Goal: Task Accomplishment & Management: Use online tool/utility

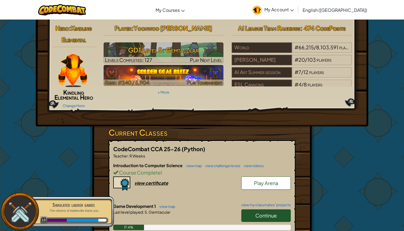
click at [201, 73] on img at bounding box center [164, 75] width 120 height 21
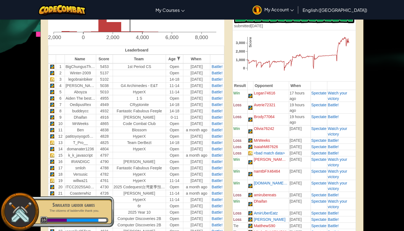
scroll to position [111, 0]
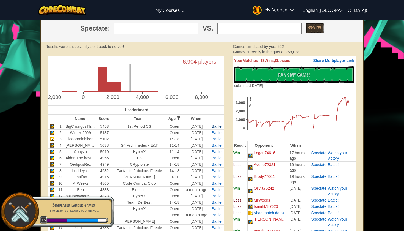
click at [213, 126] on span "Battle!" at bounding box center [217, 126] width 11 height 4
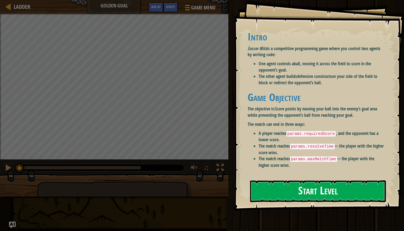
click at [265, 191] on button "Start Level" at bounding box center [318, 191] width 136 height 22
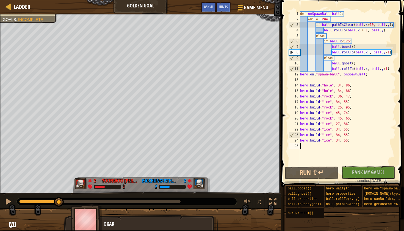
click at [59, 201] on div at bounding box center [39, 200] width 40 height 3
click at [11, 201] on div at bounding box center [8, 201] width 7 height 7
click at [56, 200] on div at bounding box center [42, 200] width 46 height 3
click at [7, 201] on div at bounding box center [8, 201] width 7 height 7
click at [7, 200] on div at bounding box center [8, 201] width 7 height 7
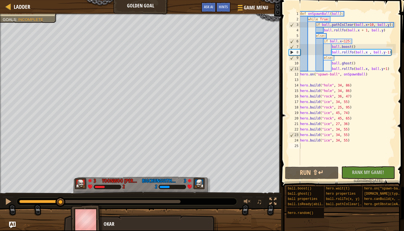
click at [396, 23] on span at bounding box center [342, 85] width 127 height 203
click at [395, 24] on div "def onSpawnBall ( ball ) : while True : if ball . pathIsClear ( ball . x + 10 ,…" at bounding box center [347, 93] width 97 height 165
type textarea "if ball.pathIsClear(ball.x+10, ball.y):"
click at [311, 177] on button "Run ⇧↵" at bounding box center [312, 172] width 54 height 13
click at [20, 9] on span "Ladder" at bounding box center [22, 6] width 16 height 7
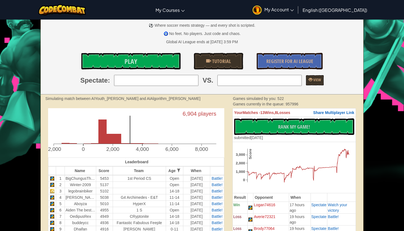
scroll to position [65, 0]
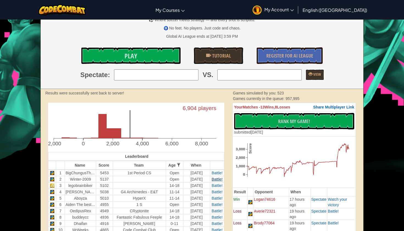
click at [218, 180] on span "Battle!" at bounding box center [217, 179] width 11 height 4
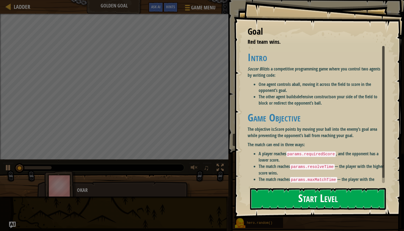
click at [322, 188] on button "Start Level" at bounding box center [318, 199] width 136 height 22
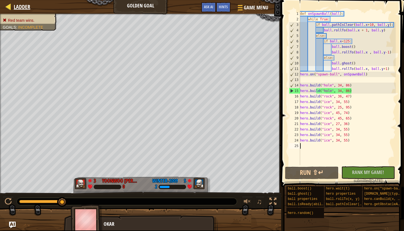
click at [27, 6] on span "Ladder" at bounding box center [22, 6] width 16 height 7
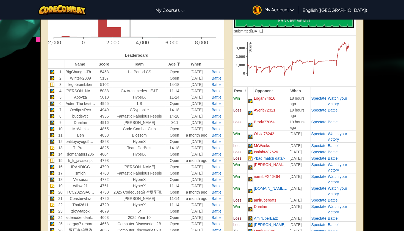
scroll to position [169, 0]
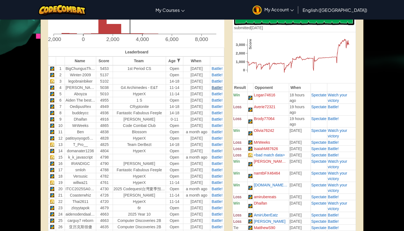
click at [216, 87] on span "Battle!" at bounding box center [217, 87] width 11 height 4
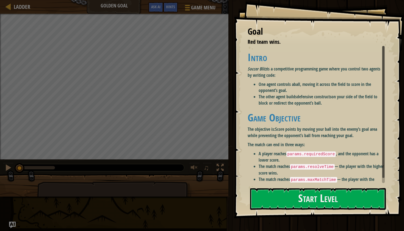
click at [286, 93] on li "The other agent builds defensive constructs on your side of the field to block …" at bounding box center [322, 99] width 126 height 13
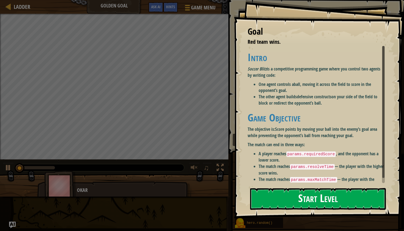
click at [292, 191] on button "Start Level" at bounding box center [318, 199] width 136 height 22
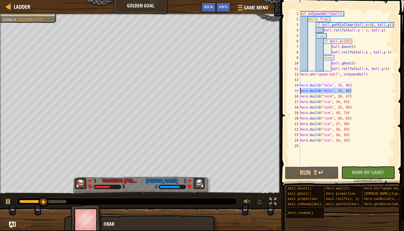
drag, startPoint x: 352, startPoint y: 90, endPoint x: 296, endPoint y: 91, distance: 56.9
click at [295, 91] on div "1 2 3 4 5 6 7 8 9 10 11 12 13 14 15 16 17 18 19 20 21 22 23 24 25 def onSpawnBa…" at bounding box center [342, 88] width 108 height 154
type textarea "[DOMAIN_NAME]("hole", 34, 86)"
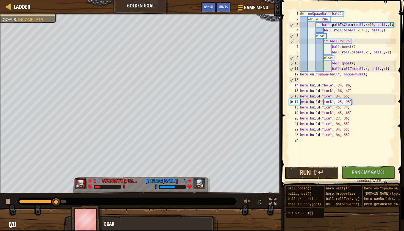
click at [341, 86] on div "def onSpawnBall ( ball ) : while True : if ball . pathIsClear ( ball . x + 10 ,…" at bounding box center [347, 93] width 97 height 165
type textarea "[DOMAIN_NAME]("hole", 55, 86)"
click at [355, 82] on div "def onSpawnBall ( ball ) : while True : if ball . pathIsClear ( ball . x + 10 ,…" at bounding box center [347, 93] width 97 height 165
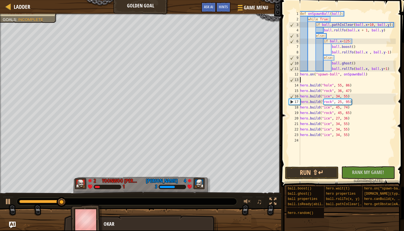
click at [350, 84] on div "def onSpawnBall ( ball ) : while True : if ball . pathIsClear ( ball . x + 10 ,…" at bounding box center [347, 93] width 97 height 165
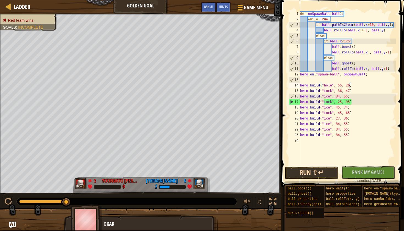
click at [319, 170] on button "Run ⇧↵" at bounding box center [312, 172] width 54 height 13
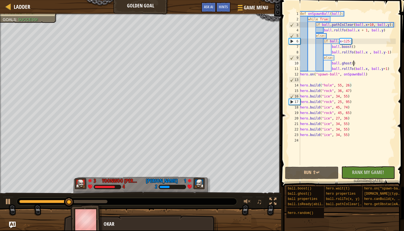
click at [354, 64] on div "def onSpawnBall ( ball ) : while True : if ball . pathIsClear ( ball . x + 10 ,…" at bounding box center [347, 93] width 97 height 165
type textarea "ball.ghost(9)"
click at [311, 173] on button "Run ⇧↵" at bounding box center [312, 172] width 54 height 13
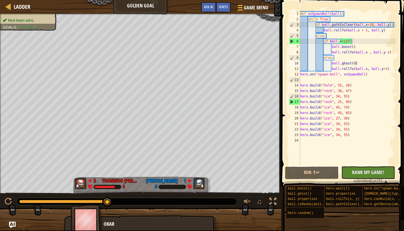
click at [367, 170] on span "Rank My Game!" at bounding box center [368, 171] width 32 height 7
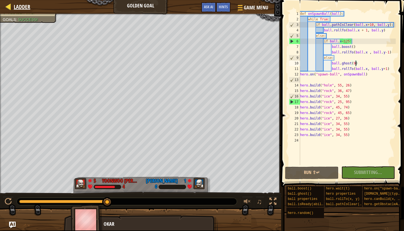
click at [10, 8] on div at bounding box center [8, 6] width 7 height 7
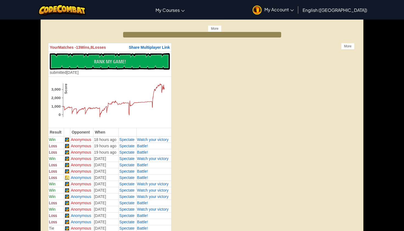
scroll to position [267, 0]
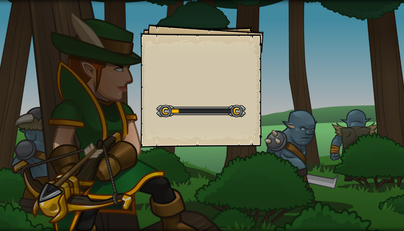
click at [15, 8] on div "Goals Start Level Error loading from server. Try refreshing the page. You'll ne…" at bounding box center [202, 115] width 404 height 231
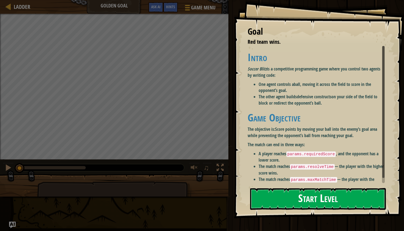
click at [298, 205] on button "Start Level" at bounding box center [318, 199] width 136 height 22
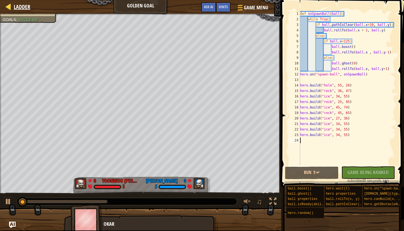
click at [27, 10] on span "Ladder" at bounding box center [22, 6] width 16 height 7
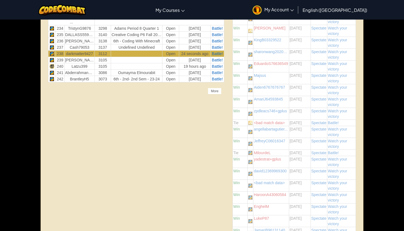
scroll to position [810, 0]
click at [217, 90] on div "More" at bounding box center [214, 90] width 13 height 7
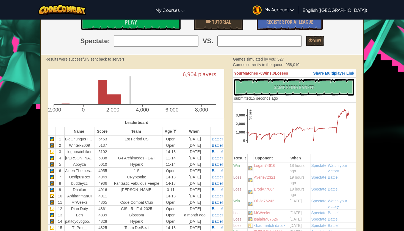
scroll to position [80, 0]
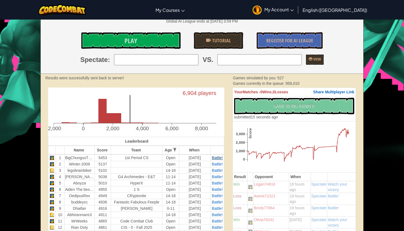
click at [221, 159] on span "Battle!" at bounding box center [217, 157] width 11 height 4
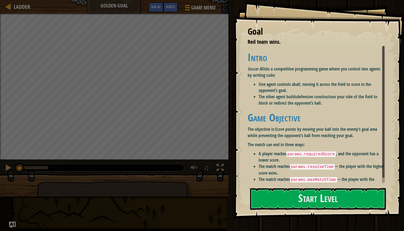
click at [260, 132] on div "Goal Red team wins. Intro Soccer Blitz is a competitive programming game where …" at bounding box center [319, 109] width 170 height 218
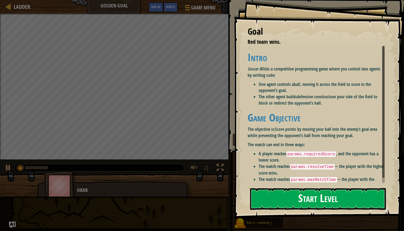
click at [279, 205] on button "Start Level" at bounding box center [318, 199] width 136 height 22
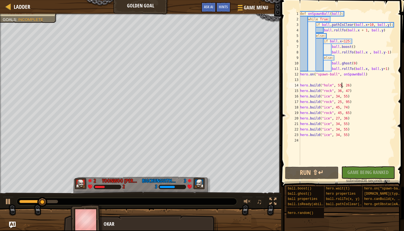
click at [341, 87] on div "def onSpawnBall ( ball ) : while True : if ball . pathIsClear ( ball . x + 10 ,…" at bounding box center [347, 93] width 97 height 165
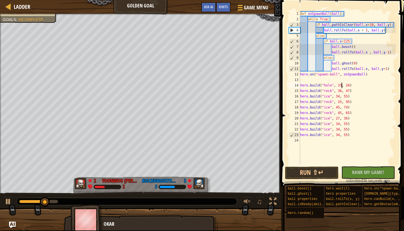
scroll to position [2, 4]
click at [349, 85] on div "def onSpawnBall ( ball ) : while True : if ball . pathIsClear ( ball . x + 10 ,…" at bounding box center [347, 93] width 97 height 165
type textarea "[DOMAIN_NAME]("hole", 33, 93)"
click at [329, 174] on button "Run ⇧↵" at bounding box center [312, 172] width 54 height 13
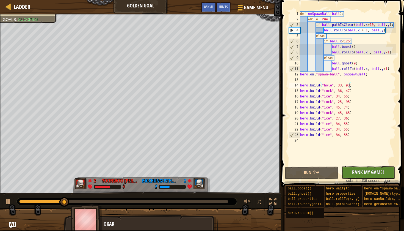
click at [348, 168] on button "No New Code to Rank Rank My Game! Submitting... Submitted for Ranking Failed to…" at bounding box center [368, 172] width 54 height 13
click at [14, 5] on span "Ladder" at bounding box center [22, 6] width 16 height 7
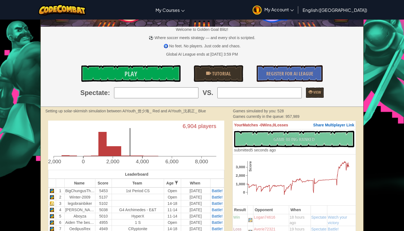
scroll to position [57, 0]
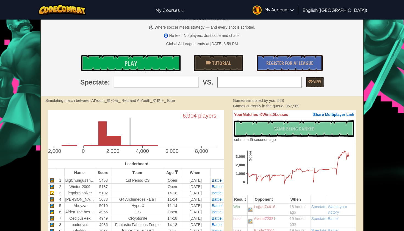
click at [217, 181] on span "Battle!" at bounding box center [217, 180] width 11 height 4
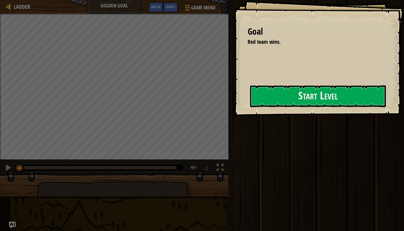
click at [195, 202] on div "Ladder Golden Goal Game Menu Done Hints Ask AI 1 הההההההההההההההההההההההההההההה…" at bounding box center [202, 115] width 404 height 231
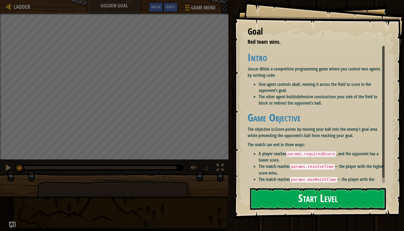
click at [282, 194] on button "Start Level" at bounding box center [318, 199] width 136 height 22
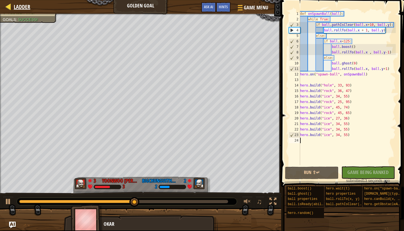
click at [20, 9] on span "Ladder" at bounding box center [22, 6] width 16 height 7
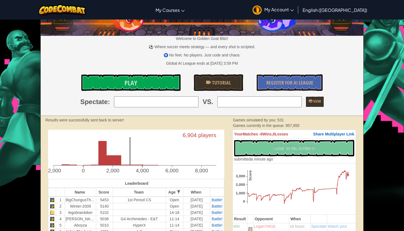
scroll to position [37, 0]
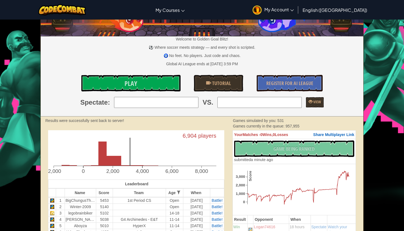
click at [269, 100] on input "search" at bounding box center [259, 102] width 84 height 11
click at [183, 104] on input "search" at bounding box center [156, 102] width 84 height 11
type input "냥"
type input "sida lei"
click at [246, 102] on input "search" at bounding box center [259, 102] width 84 height 11
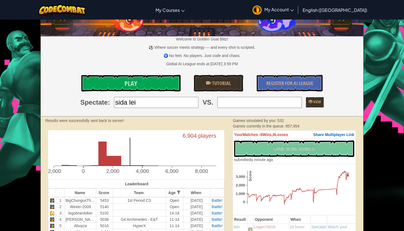
click at [182, 82] on div "Play Tutorial Register for AI League" at bounding box center [202, 83] width 331 height 16
click at [179, 82] on link "Play" at bounding box center [130, 83] width 99 height 16
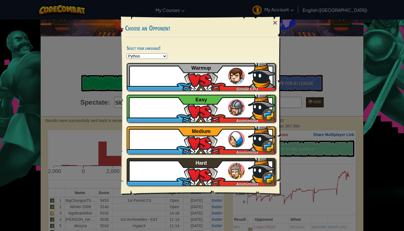
click at [118, 100] on div "× Choose an Opponent Select your language! Python JavaScript CoffeeScript Lua C…" at bounding box center [202, 115] width 404 height 231
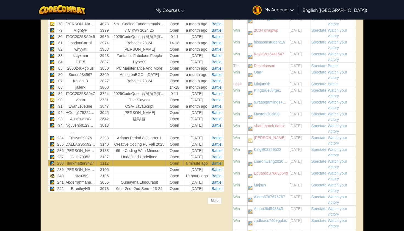
scroll to position [700, 0]
click at [212, 199] on div "More" at bounding box center [214, 200] width 13 height 7
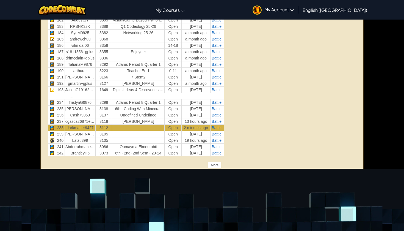
scroll to position [1363, 0]
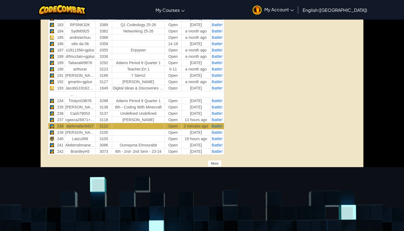
click at [215, 161] on div "More" at bounding box center [214, 163] width 13 height 7
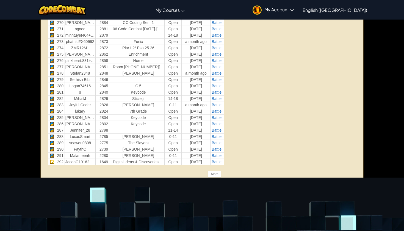
scroll to position [1892, 0]
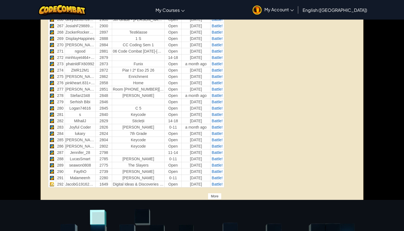
click at [218, 197] on div "More" at bounding box center [214, 196] width 13 height 7
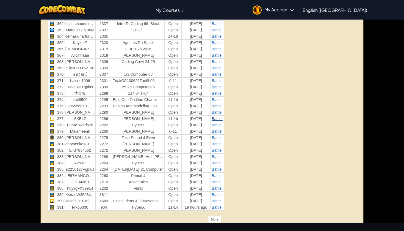
scroll to position [2522, 0]
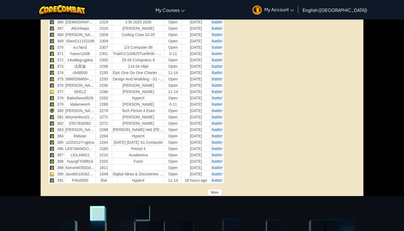
click at [211, 193] on div "More" at bounding box center [214, 192] width 13 height 7
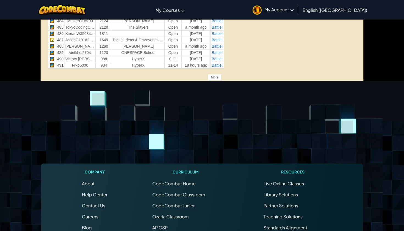
scroll to position [3142, 0]
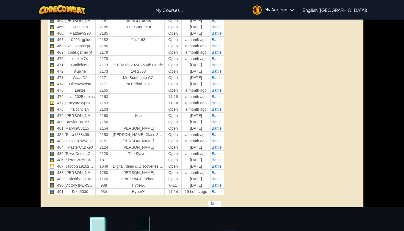
click at [216, 202] on div "More" at bounding box center [214, 203] width 13 height 7
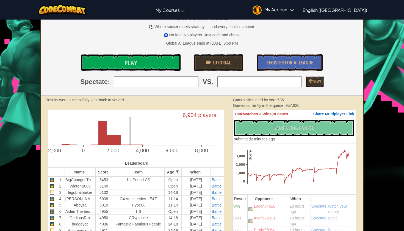
scroll to position [85, 0]
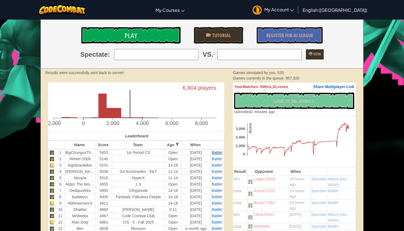
click at [216, 152] on span "Battle!" at bounding box center [217, 152] width 11 height 4
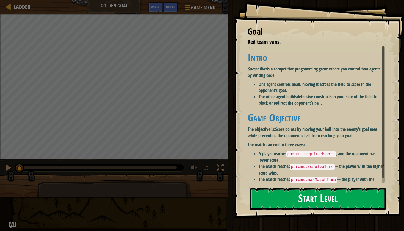
click at [270, 188] on div "Start Level" at bounding box center [318, 199] width 136 height 22
click at [279, 206] on button "Start Level" at bounding box center [318, 199] width 136 height 22
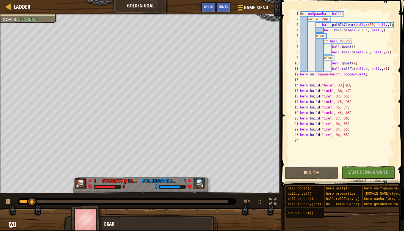
click at [343, 86] on div "def onSpawnBall ( ball ) : while True : if ball . pathIsClear ( ball . x + 10 ,…" at bounding box center [347, 93] width 97 height 165
click at [341, 85] on div "def onSpawnBall ( ball ) : while True : if ball . pathIsClear ( ball . x + 10 ,…" at bounding box center [347, 93] width 97 height 165
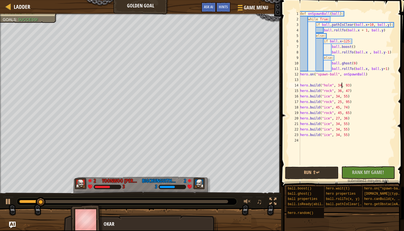
click at [349, 86] on div "def onSpawnBall ( ball ) : while True : if ball . pathIsClear ( ball . x + 10 ,…" at bounding box center [347, 93] width 97 height 165
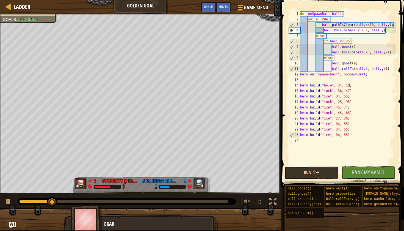
scroll to position [2, 4]
type textarea "[DOMAIN_NAME]("hole", 34, 103)"
click at [311, 177] on button "Run ⇧↵" at bounding box center [312, 172] width 54 height 13
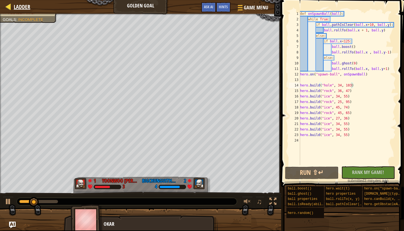
click at [25, 7] on span "Ladder" at bounding box center [22, 6] width 16 height 7
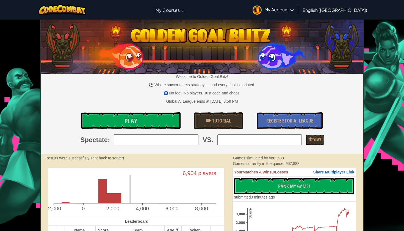
click at [291, 111] on div "Welcome to Golden Goal Blitz! ⚽ Where soccer meets strategy — and every shot is…" at bounding box center [202, 87] width 323 height 134
click at [291, 112] on link "Register for AI League" at bounding box center [290, 120] width 66 height 16
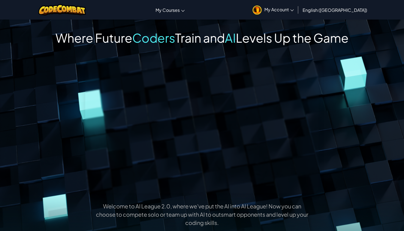
click at [74, 15] on img at bounding box center [62, 9] width 48 height 11
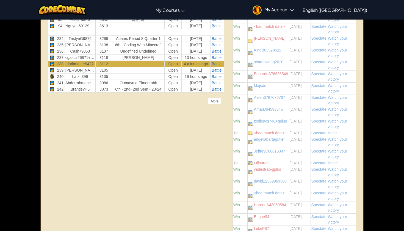
scroll to position [789, 0]
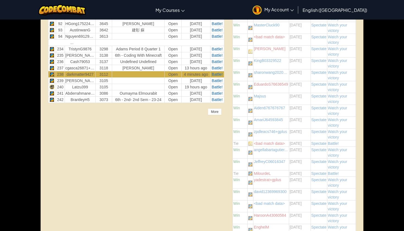
click at [216, 112] on div "More" at bounding box center [214, 111] width 13 height 7
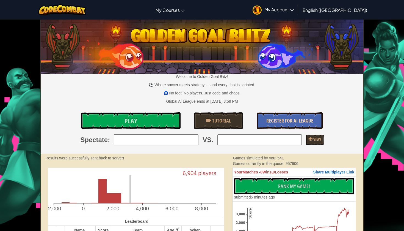
scroll to position [0, 0]
click at [268, 142] on input "search" at bounding box center [259, 139] width 84 height 11
type input "s"
type input "sida lei"
click at [168, 141] on input "search" at bounding box center [156, 139] width 84 height 11
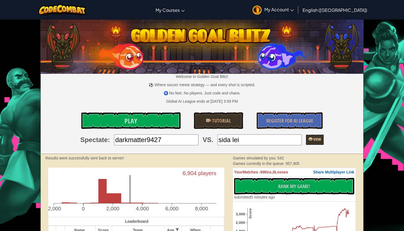
type input "darkmatter9427"
click at [306, 143] on link "View" at bounding box center [315, 139] width 18 height 10
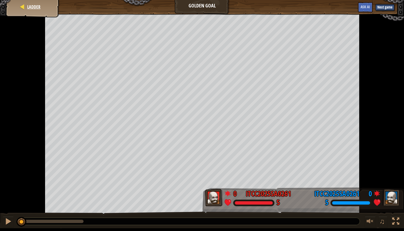
click at [38, 2] on div "Ladder" at bounding box center [33, 7] width 44 height 14
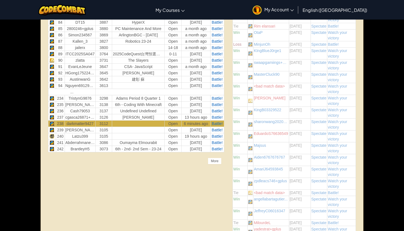
scroll to position [738, 0]
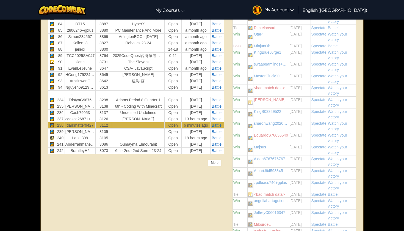
click at [75, 9] on img at bounding box center [62, 9] width 48 height 11
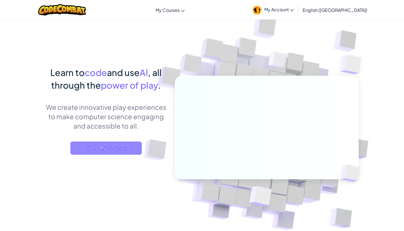
click at [108, 147] on span "Go to My Courses" at bounding box center [105, 147] width 71 height 13
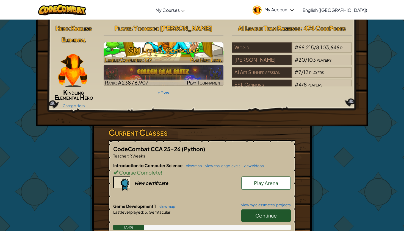
click at [189, 52] on h3 "GD1 Level 5: Gemtacular" at bounding box center [164, 50] width 120 height 12
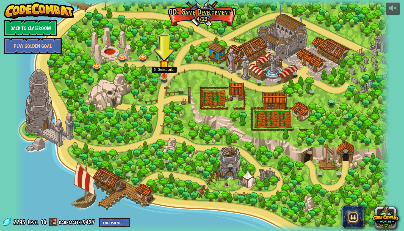
click at [163, 75] on img at bounding box center [164, 65] width 10 height 23
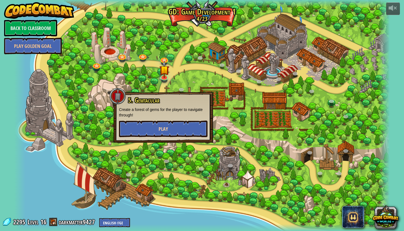
click at [167, 136] on button "Play" at bounding box center [163, 128] width 88 height 16
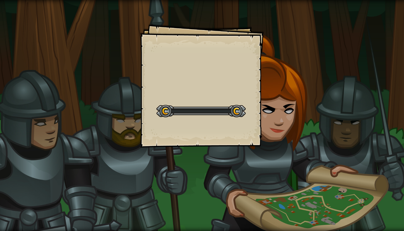
click at [167, 129] on div "Goals Start Level Error loading from server. Try refreshing the page. You'll ne…" at bounding box center [202, 86] width 124 height 124
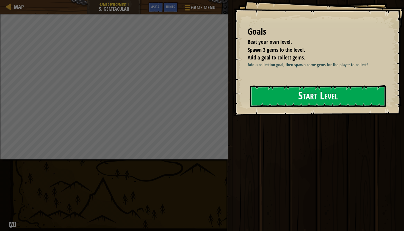
click at [273, 98] on button "Start Level" at bounding box center [318, 96] width 136 height 22
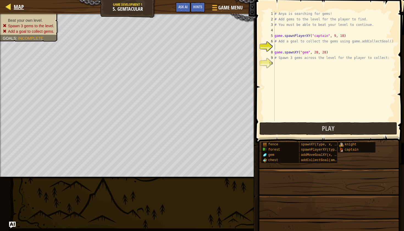
click at [8, 4] on div at bounding box center [8, 6] width 7 height 7
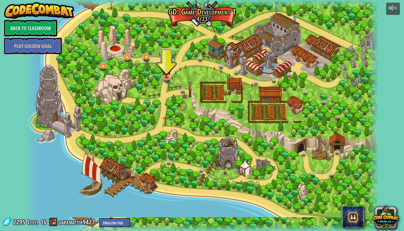
click at [28, 29] on link "Back to Classroom" at bounding box center [30, 28] width 53 height 16
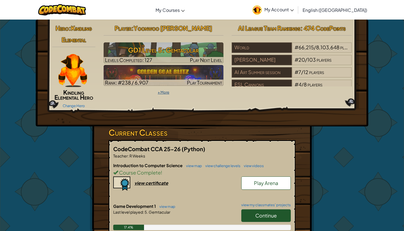
click at [162, 94] on link "+ More" at bounding box center [164, 92] width 12 height 4
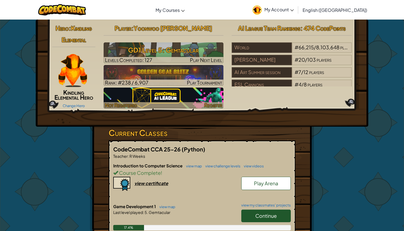
click at [165, 95] on img at bounding box center [164, 97] width 120 height 21
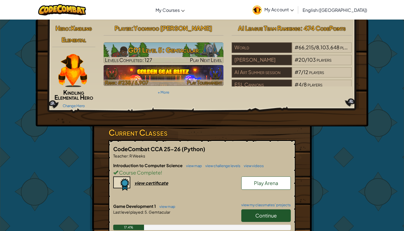
click at [189, 77] on img at bounding box center [164, 75] width 120 height 21
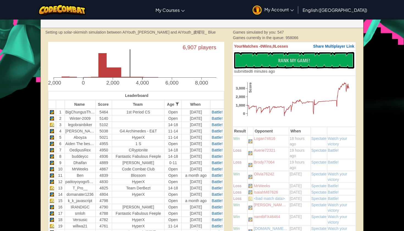
scroll to position [188, 0]
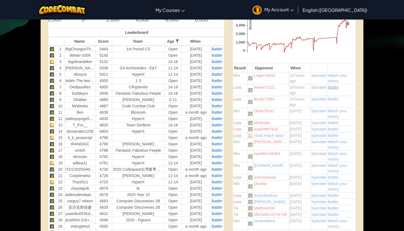
click at [332, 88] on span "Battle!" at bounding box center [333, 87] width 11 height 4
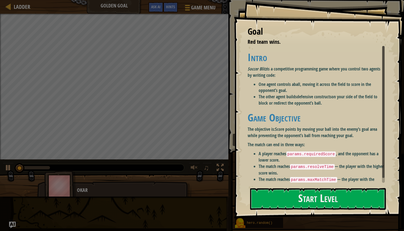
click at [292, 188] on button "Start Level" at bounding box center [318, 199] width 136 height 22
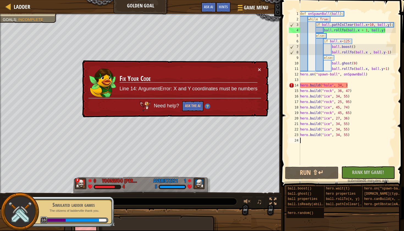
click at [344, 85] on div "def onSpawnBall ( ball ) : while True : if ball . pathIsClear ( ball . x + 10 ,…" at bounding box center [347, 93] width 97 height 165
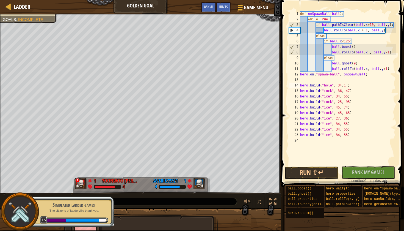
scroll to position [2, 4]
type textarea "hero.build("hole", 34,107 )"
click at [326, 170] on button "Run ⇧↵" at bounding box center [312, 172] width 54 height 13
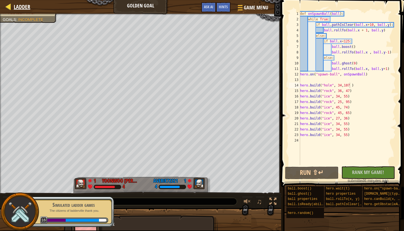
click at [23, 3] on span "Ladder" at bounding box center [22, 6] width 16 height 7
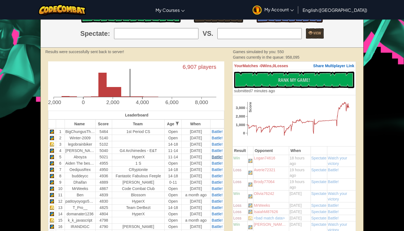
scroll to position [108, 0]
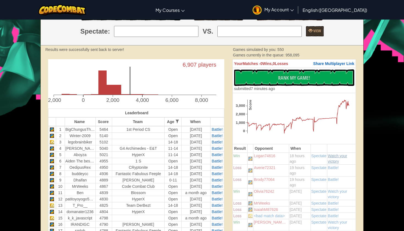
click at [335, 156] on span "Watch your victory" at bounding box center [337, 158] width 19 height 10
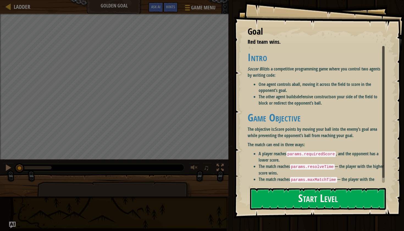
click at [285, 122] on div "Goal Red team wins. Intro Soccer Blitz is a competitive programming game where …" at bounding box center [319, 109] width 170 height 218
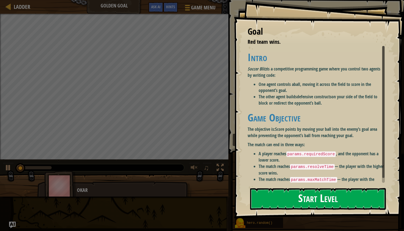
click at [280, 201] on button "Start Level" at bounding box center [318, 199] width 136 height 22
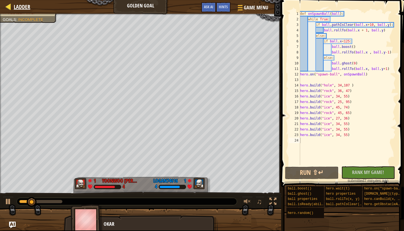
click at [28, 8] on span "Ladder" at bounding box center [22, 6] width 16 height 7
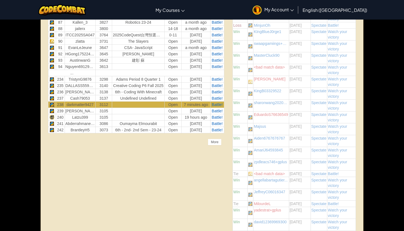
scroll to position [740, 0]
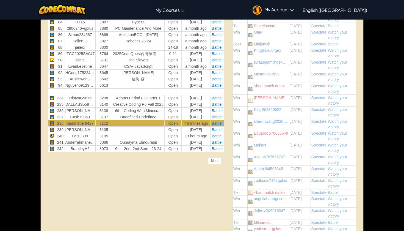
click at [219, 160] on div "More" at bounding box center [214, 160] width 13 height 7
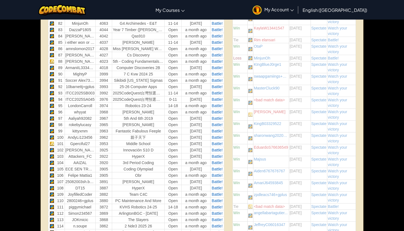
scroll to position [723, 0]
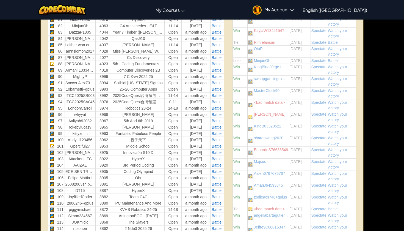
click at [264, 62] on td "MinjunOh" at bounding box center [271, 60] width 36 height 6
click at [337, 60] on span "Battle!" at bounding box center [333, 60] width 11 height 4
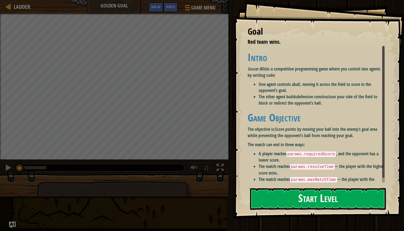
click at [285, 192] on button "Start Level" at bounding box center [318, 199] width 136 height 22
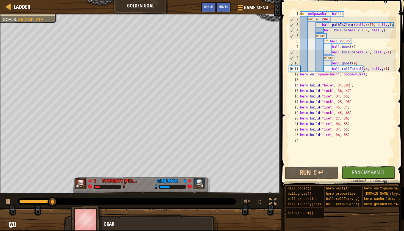
click at [350, 85] on div "def onSpawnBall ( ball ) : while True : if ball . pathIsClear ( ball . x + 10 ,…" at bounding box center [347, 93] width 97 height 165
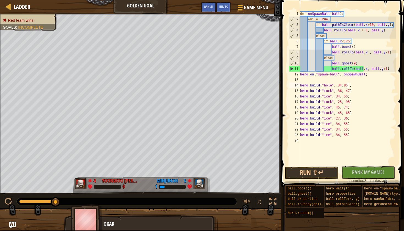
scroll to position [2, 4]
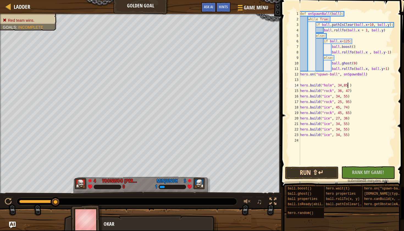
click at [329, 172] on button "Run ⇧↵" at bounding box center [312, 172] width 54 height 13
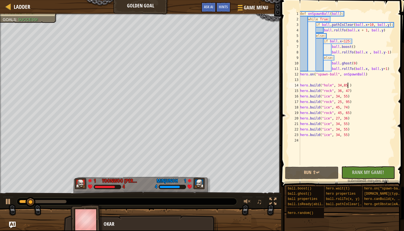
click at [349, 86] on div "def onSpawnBall ( ball ) : while True : if ball . pathIsClear ( ball . x + 10 ,…" at bounding box center [347, 93] width 97 height 165
type textarea "hero.build("hole", 34,85)"
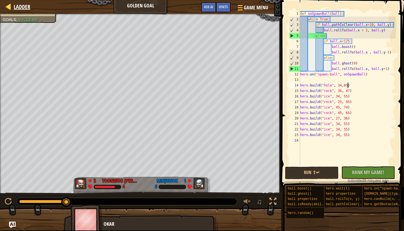
click at [16, 11] on div "Ladder" at bounding box center [20, 7] width 19 height 14
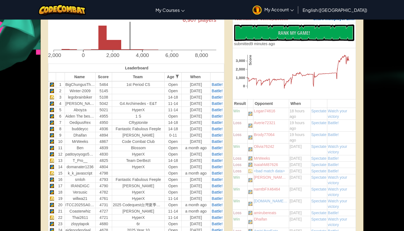
scroll to position [162, 0]
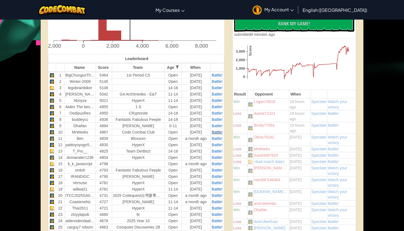
click at [214, 132] on span "Battle!" at bounding box center [217, 132] width 11 height 4
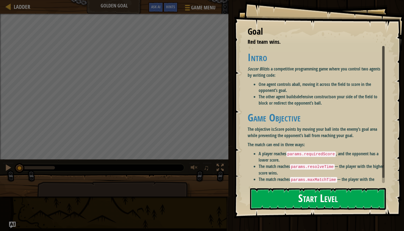
click at [329, 196] on button "Start Level" at bounding box center [318, 199] width 136 height 22
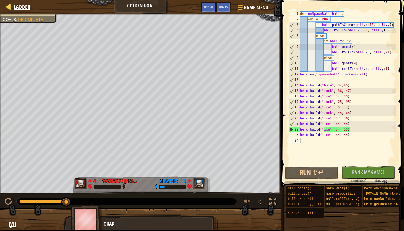
click at [11, 5] on div at bounding box center [8, 6] width 7 height 7
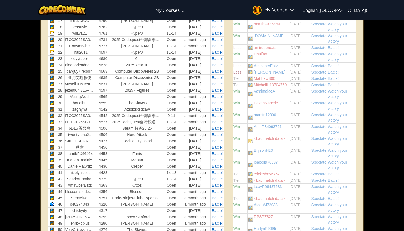
scroll to position [320, 0]
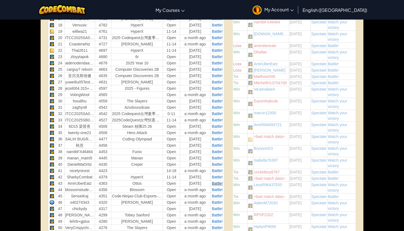
click at [216, 182] on span "Battle!" at bounding box center [217, 183] width 11 height 4
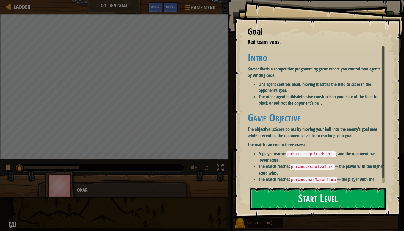
click at [282, 198] on button "Start Level" at bounding box center [318, 199] width 136 height 22
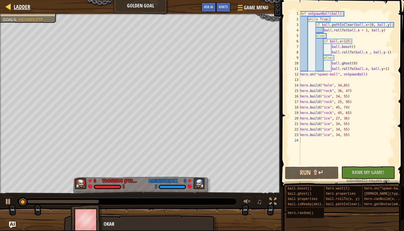
click at [15, 9] on span "Ladder" at bounding box center [22, 6] width 16 height 7
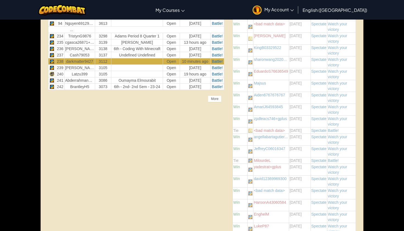
scroll to position [785, 0]
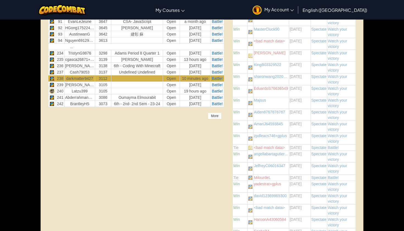
click at [211, 118] on div "More" at bounding box center [214, 115] width 13 height 7
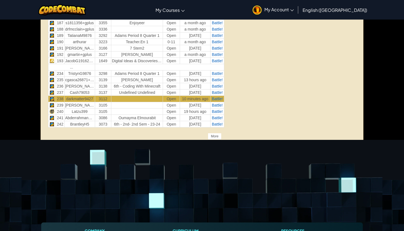
scroll to position [1316, 0]
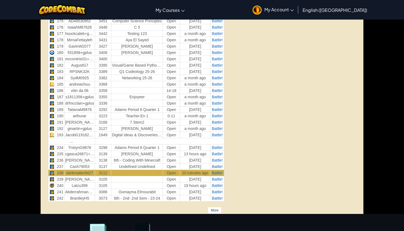
click at [215, 211] on div "More" at bounding box center [214, 210] width 13 height 7
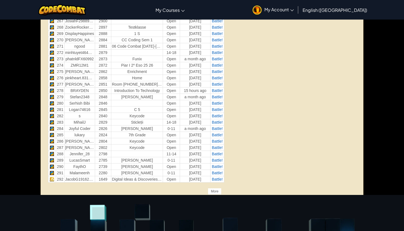
scroll to position [1897, 0]
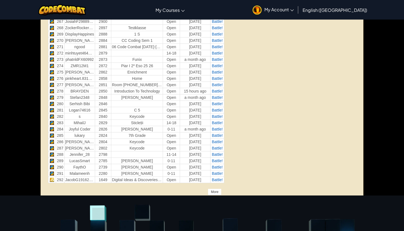
click at [218, 189] on div "More" at bounding box center [214, 191] width 13 height 7
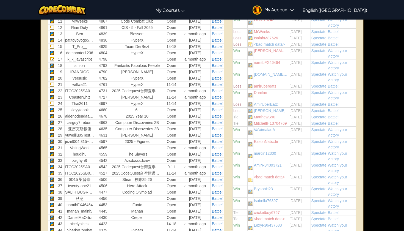
scroll to position [340, 0]
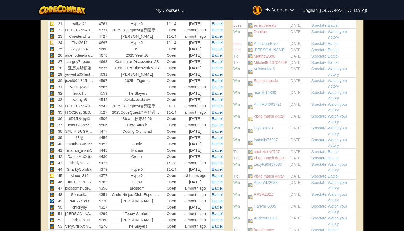
click at [321, 158] on span "Spectate" at bounding box center [318, 158] width 15 height 4
